Goal: Information Seeking & Learning: Learn about a topic

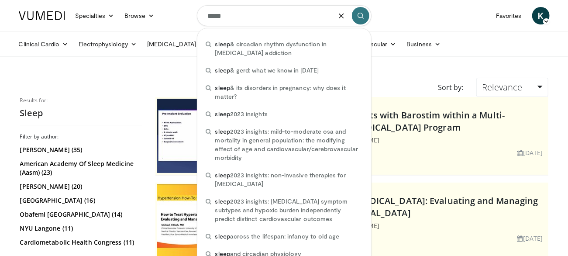
drag, startPoint x: 234, startPoint y: 17, endPoint x: 200, endPoint y: 18, distance: 33.7
click at [197, 12] on input "*****" at bounding box center [284, 15] width 175 height 21
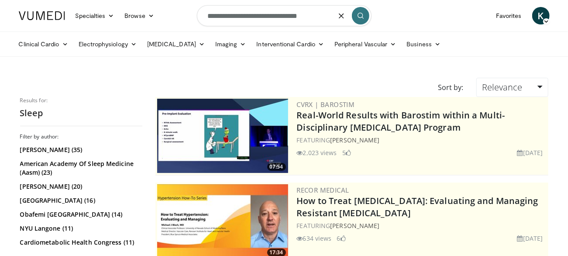
type input "**********"
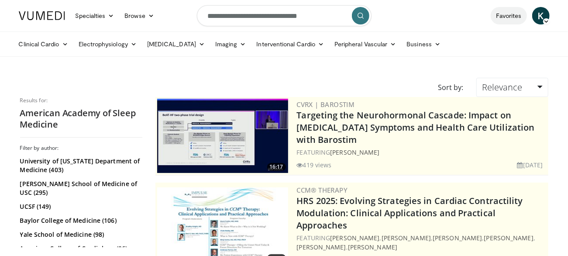
click at [513, 12] on link "Favorites" at bounding box center [509, 15] width 36 height 17
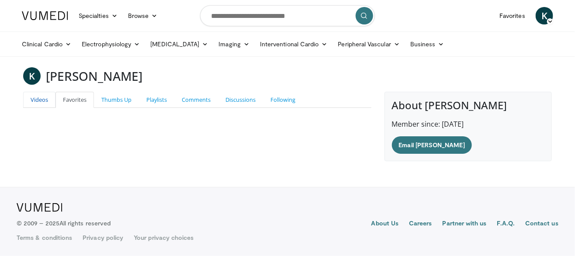
click at [36, 96] on link "Videos" at bounding box center [39, 100] width 32 height 16
click at [155, 14] on icon at bounding box center [154, 16] width 6 height 6
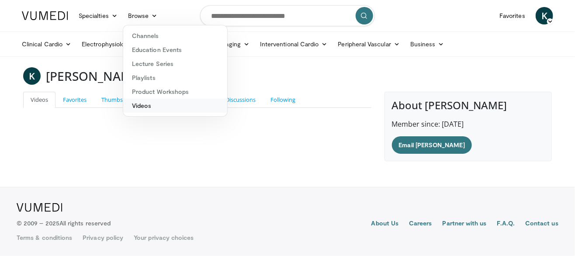
click at [167, 107] on link "Videos" at bounding box center [175, 106] width 104 height 14
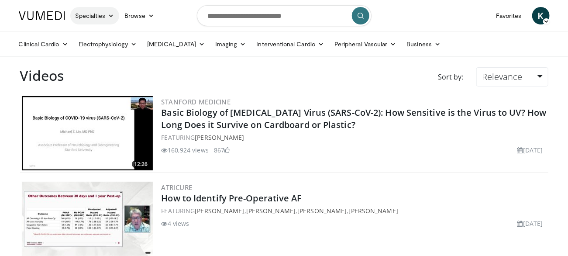
click at [111, 18] on link "Specialties" at bounding box center [94, 15] width 49 height 17
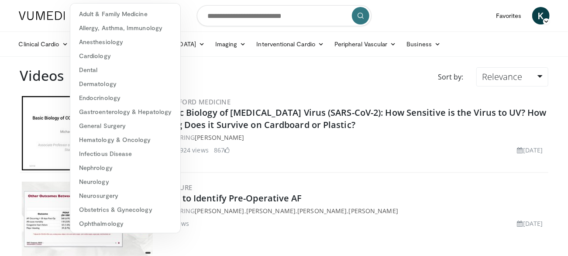
click at [261, 77] on div "Sort by: Relevance Relevance Thumbs Up Comments Views Newest Oldest" at bounding box center [313, 80] width 484 height 27
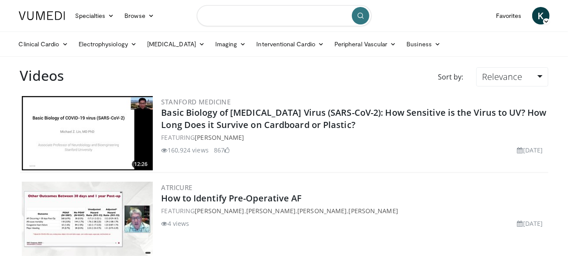
click at [273, 14] on input "Search topics, interventions" at bounding box center [284, 15] width 175 height 21
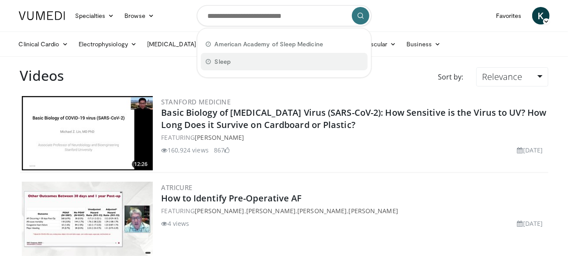
click at [222, 63] on span "Sleep" at bounding box center [223, 61] width 16 height 9
type input "*****"
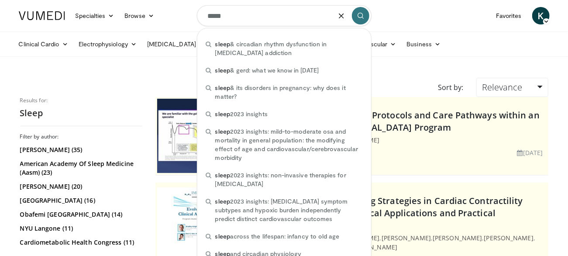
drag, startPoint x: 235, startPoint y: 16, endPoint x: 175, endPoint y: 25, distance: 60.5
click at [176, 23] on nav "Specialties Adult & Family Medicine Allergy, Asthma, Immunology Anesthesiology …" at bounding box center [285, 15] width 542 height 31
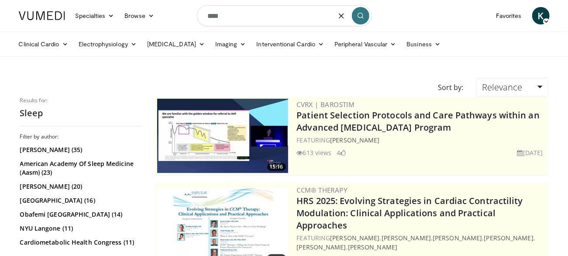
type input "****"
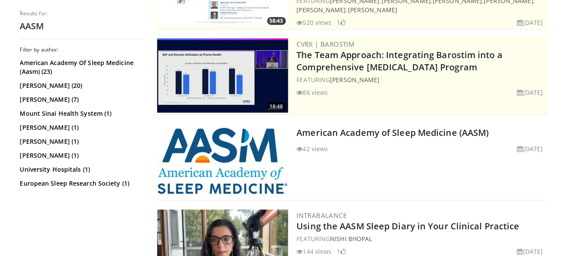
scroll to position [149, 0]
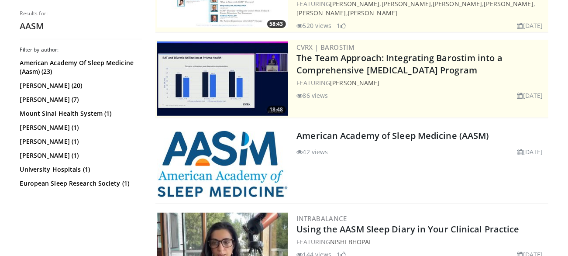
click at [244, 138] on img at bounding box center [222, 164] width 131 height 67
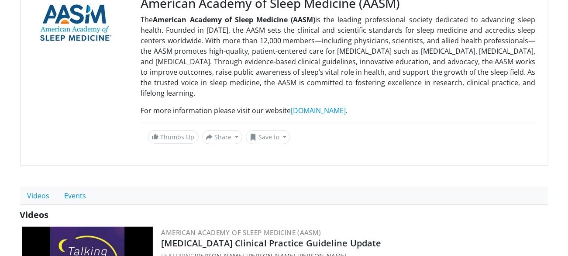
scroll to position [109, 0]
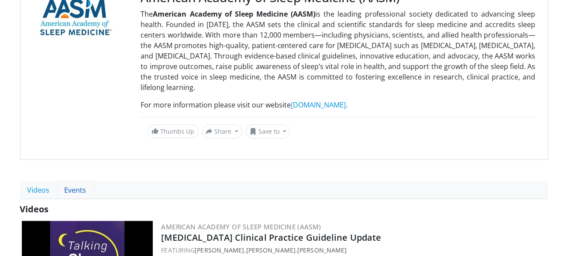
click at [77, 188] on link "Events" at bounding box center [75, 190] width 37 height 18
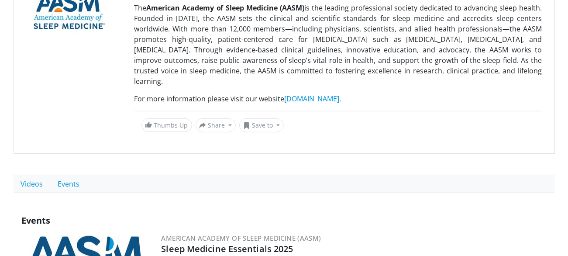
scroll to position [116, 0]
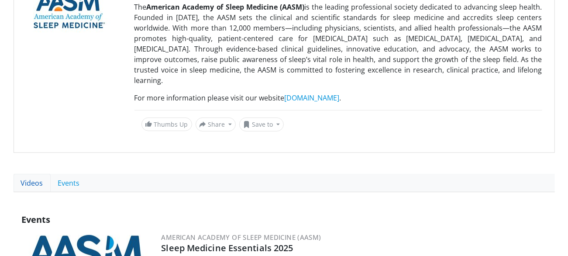
click at [25, 174] on link "Videos" at bounding box center [32, 183] width 37 height 18
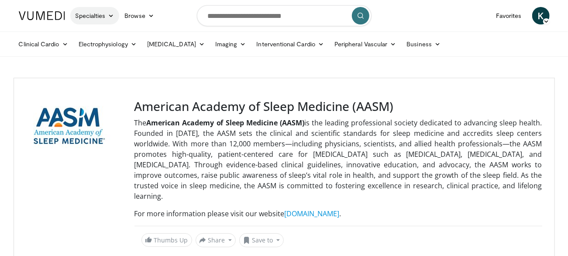
click at [111, 15] on icon at bounding box center [111, 16] width 6 height 6
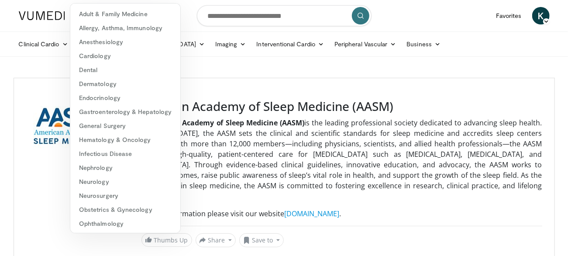
click at [556, 24] on header "Specialties Adult & Family Medicine Allergy, Asthma, Immunology Anesthesiology …" at bounding box center [284, 28] width 568 height 57
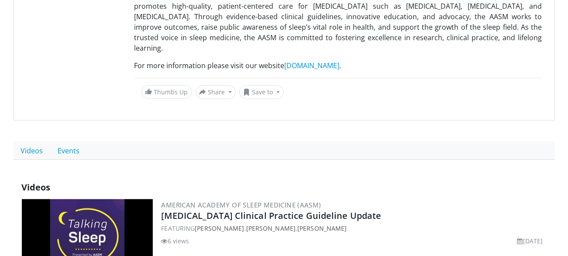
scroll to position [167, 0]
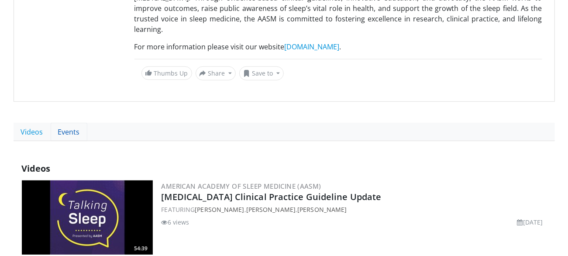
click at [62, 123] on link "Events" at bounding box center [69, 132] width 37 height 18
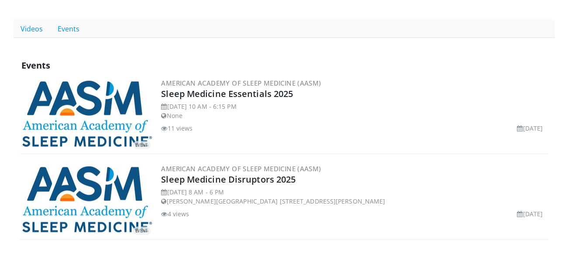
scroll to position [276, 0]
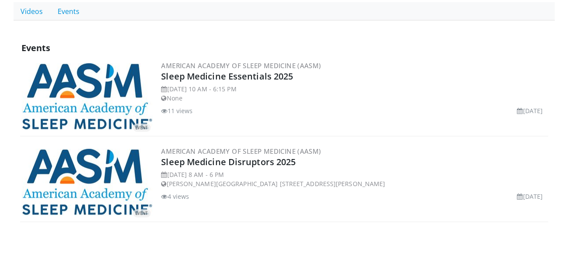
drag, startPoint x: 571, startPoint y: 37, endPoint x: 560, endPoint y: 130, distance: 93.7
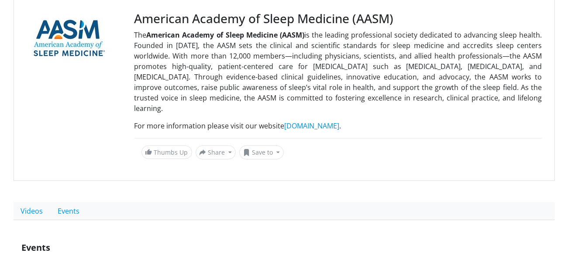
scroll to position [121, 0]
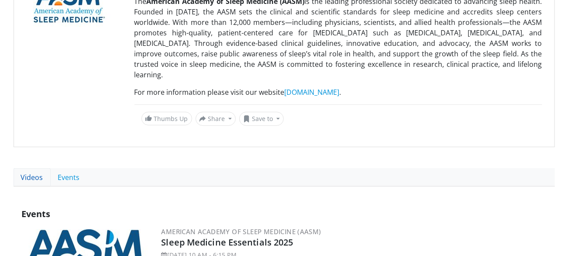
click at [25, 168] on link "Videos" at bounding box center [32, 177] width 37 height 18
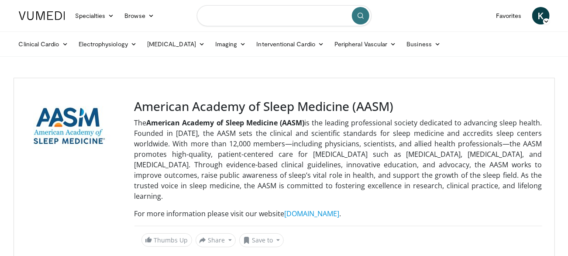
click at [297, 17] on input "Search topics, interventions" at bounding box center [284, 15] width 175 height 21
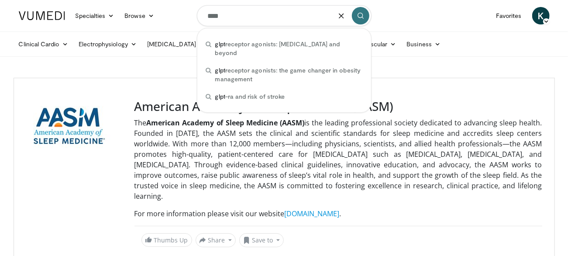
type input "****"
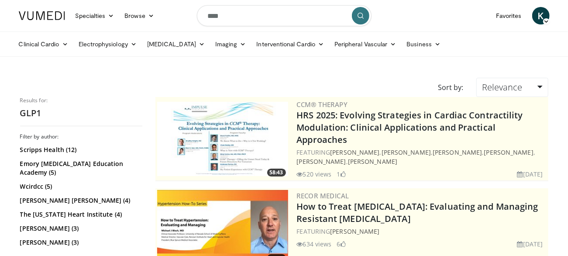
drag, startPoint x: 440, startPoint y: 14, endPoint x: 434, endPoint y: 11, distance: 7.4
click at [440, 14] on nav "Specialties Adult & Family Medicine Allergy, [MEDICAL_DATA], Immunology Anesthe…" at bounding box center [285, 15] width 542 height 31
